Goal: Task Accomplishment & Management: Complete application form

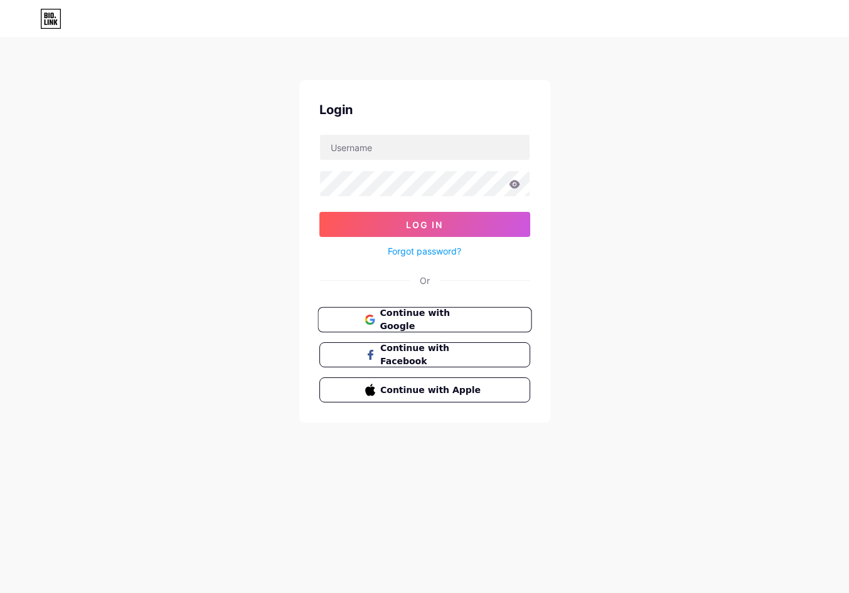
click at [422, 323] on span "Continue with Google" at bounding box center [431, 320] width 105 height 27
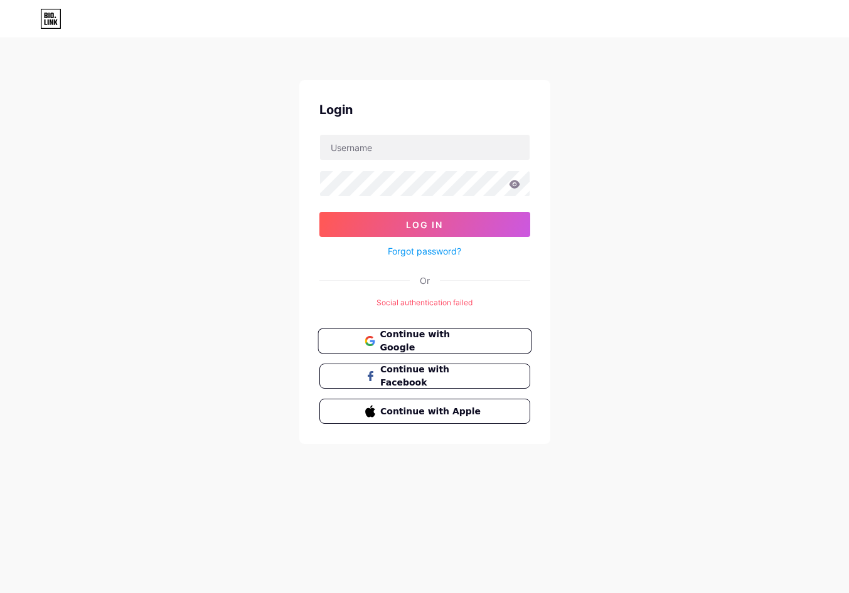
click at [423, 341] on span "Continue with Google" at bounding box center [431, 341] width 105 height 27
click at [433, 341] on span "Continue with Google" at bounding box center [431, 341] width 105 height 27
click at [430, 340] on span "Continue with Google" at bounding box center [431, 341] width 105 height 27
click at [425, 255] on link "Forgot password?" at bounding box center [424, 251] width 73 height 13
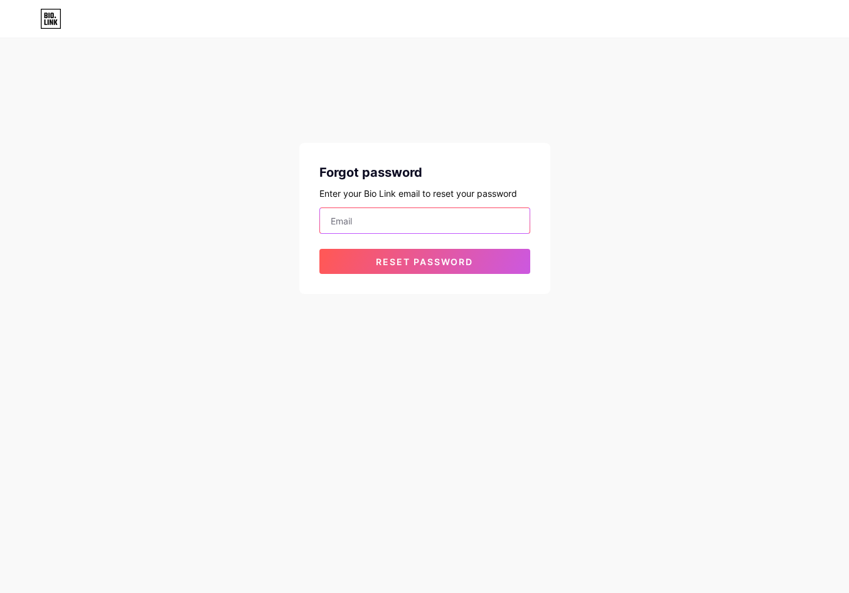
click at [373, 217] on input "email" at bounding box center [425, 220] width 210 height 25
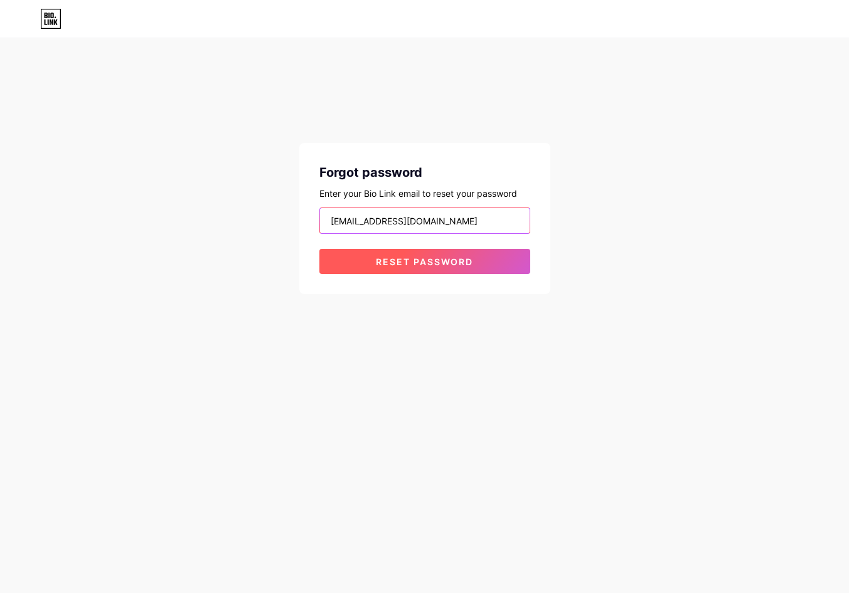
type input "safir.thunder@gmail.com"
click at [441, 261] on span "Reset password" at bounding box center [424, 262] width 97 height 11
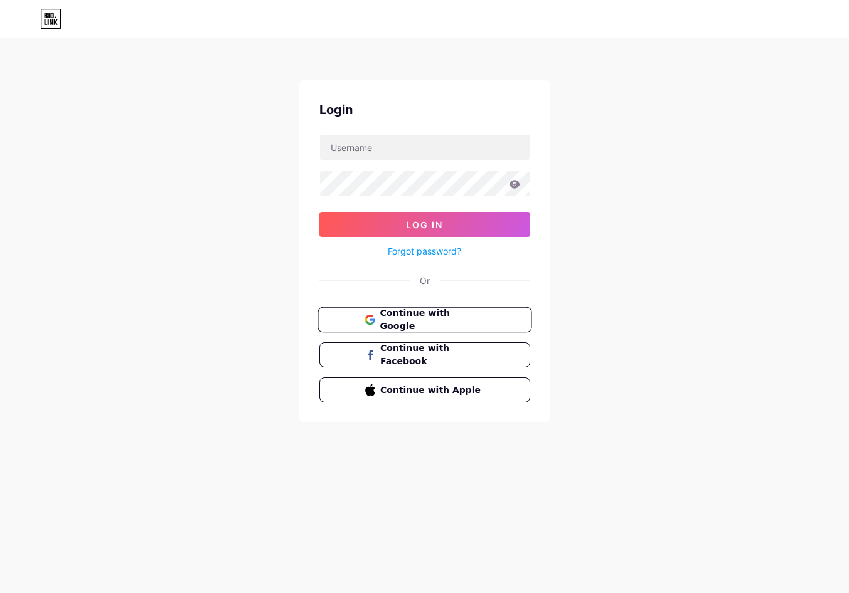
click at [407, 326] on button "Continue with Google" at bounding box center [424, 320] width 214 height 26
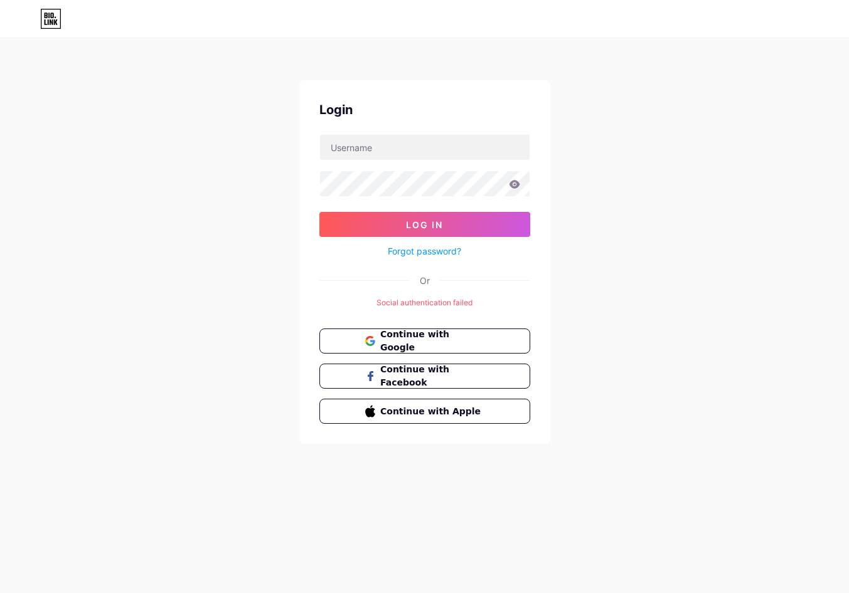
click at [44, 21] on icon at bounding box center [50, 19] width 21 height 20
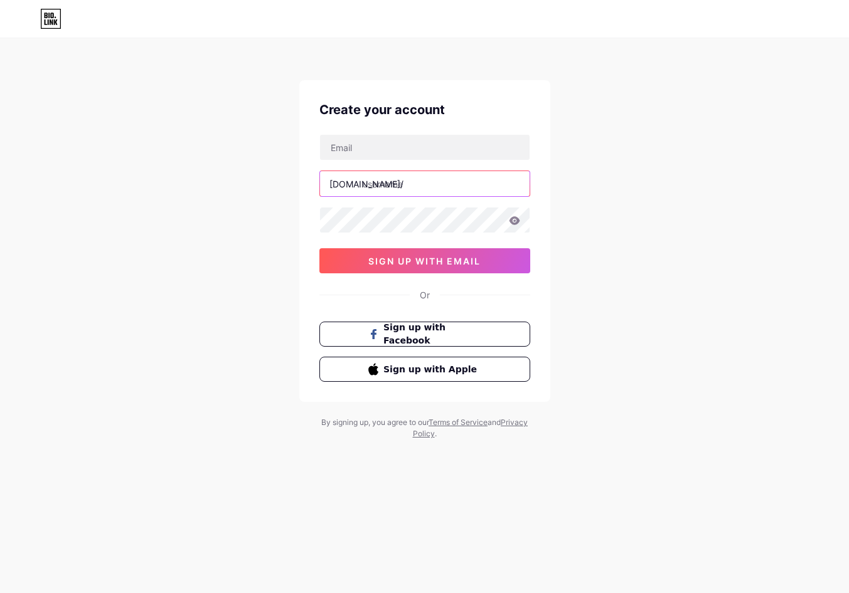
click at [416, 186] on input "text" at bounding box center [425, 183] width 210 height 25
type input "safir777"
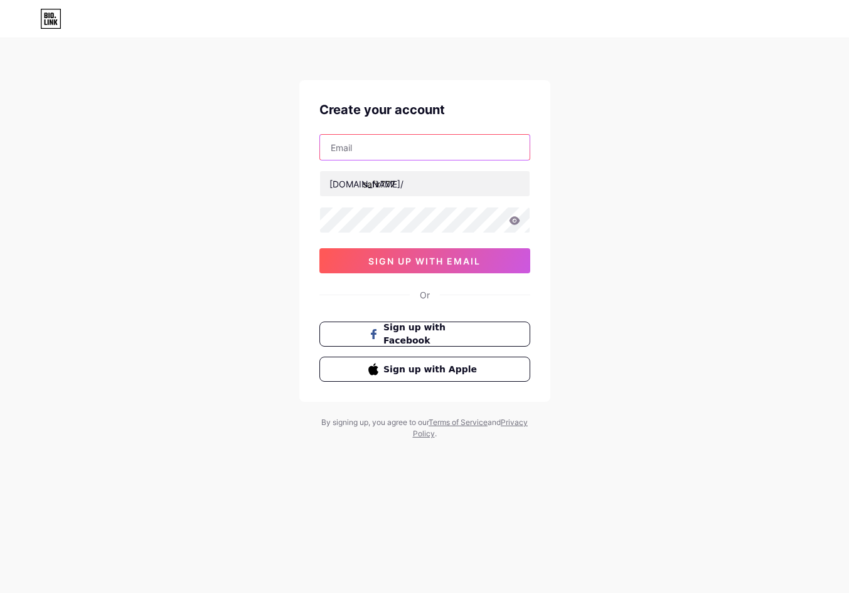
click at [399, 155] on input "text" at bounding box center [425, 147] width 210 height 25
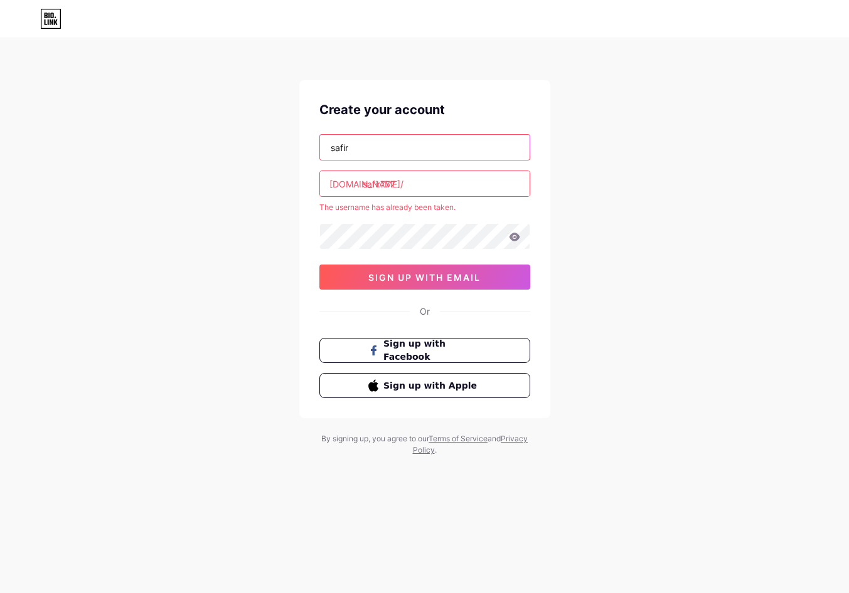
type input "safir"
click at [406, 188] on input "safir777" at bounding box center [425, 183] width 210 height 25
